Goal: Information Seeking & Learning: Check status

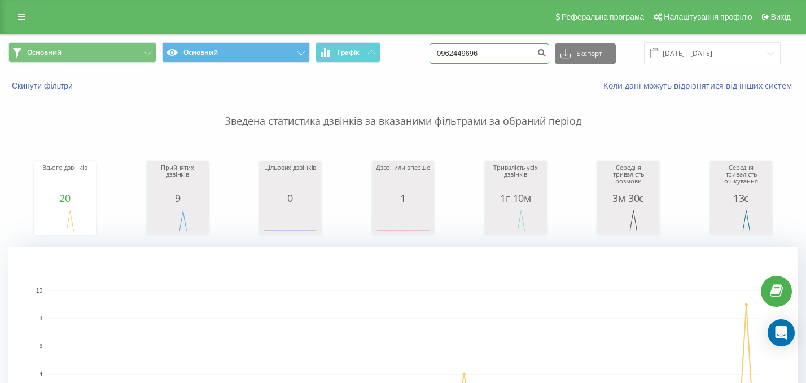
click at [511, 52] on input "0962449696" at bounding box center [489, 53] width 120 height 20
paste input "76722331"
type input "0976722331"
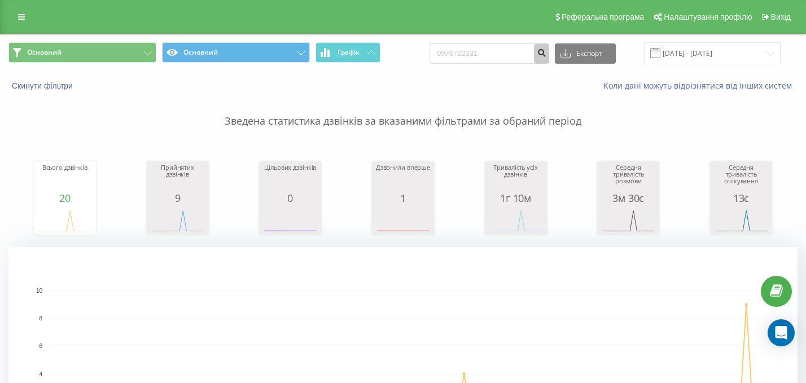
click at [546, 55] on icon "submit" at bounding box center [542, 51] width 10 height 7
